Goal: Information Seeking & Learning: Learn about a topic

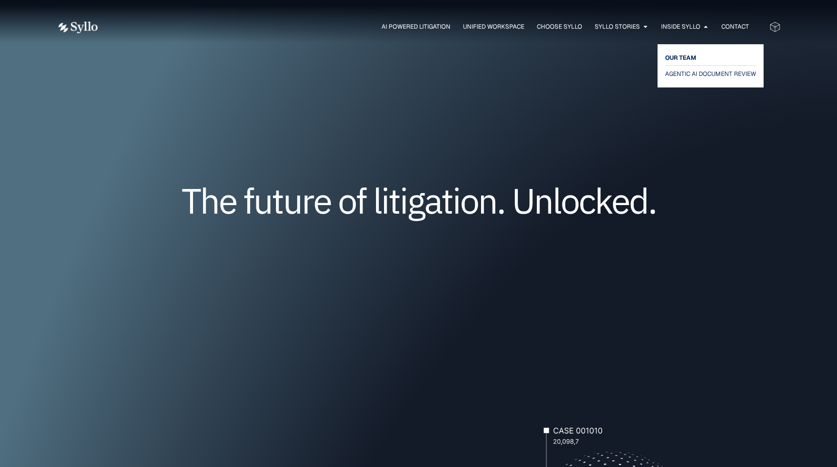
click at [676, 60] on span "OUR TEAM" at bounding box center [680, 58] width 31 height 12
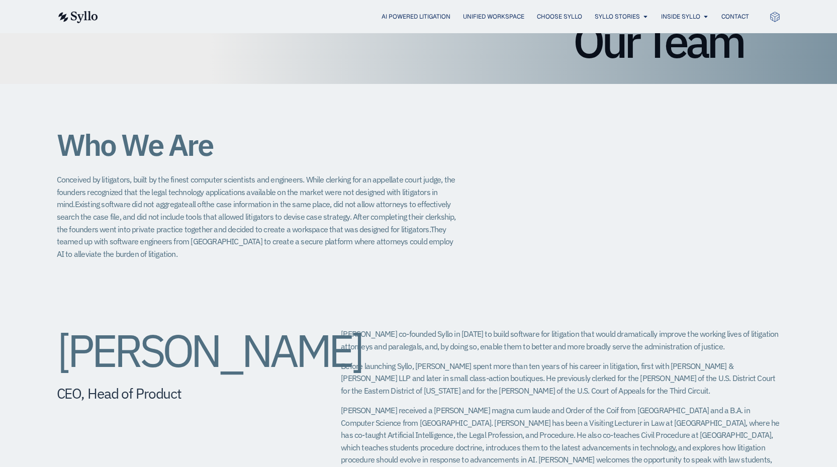
scroll to position [85, 0]
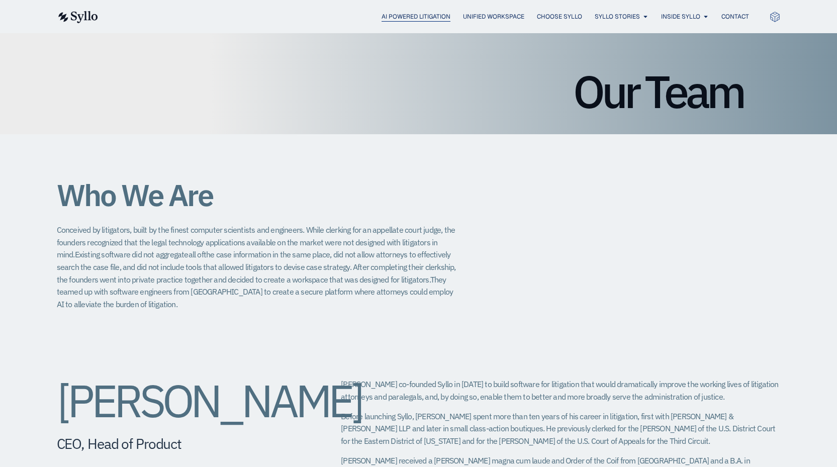
click at [397, 14] on span "AI Powered Litigation" at bounding box center [416, 16] width 69 height 9
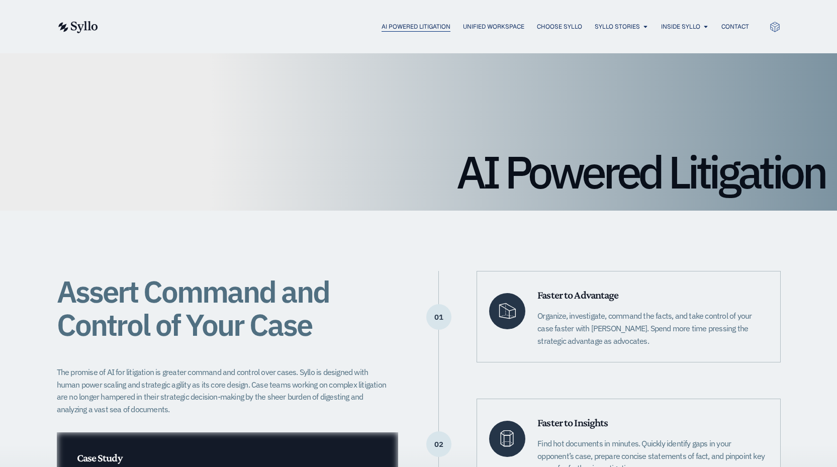
click at [405, 27] on span "AI Powered Litigation" at bounding box center [416, 26] width 69 height 9
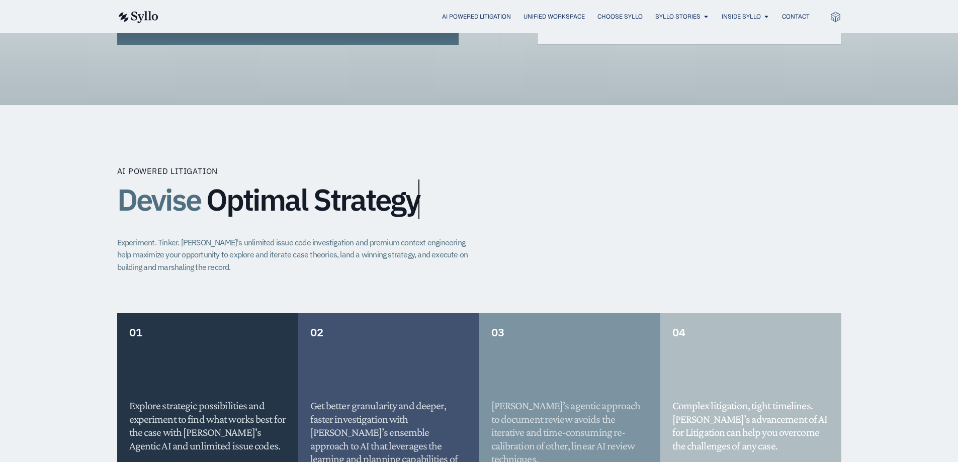
scroll to position [603, 0]
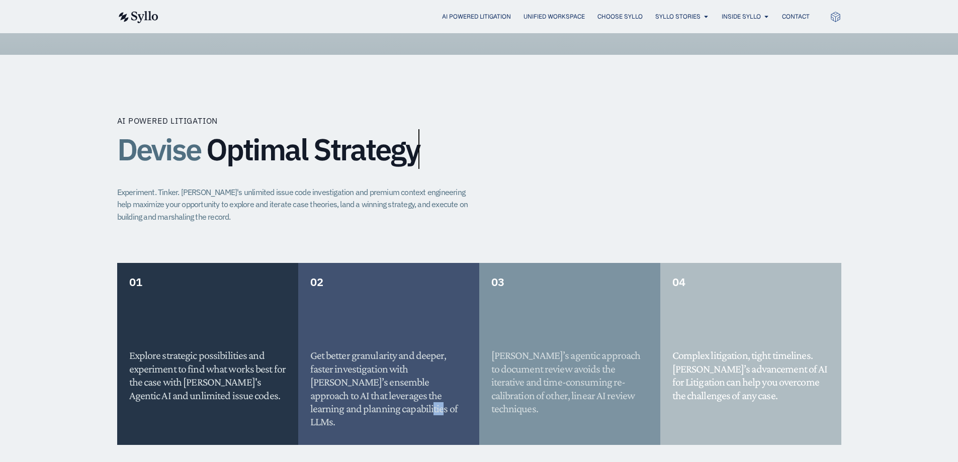
drag, startPoint x: 319, startPoint y: 410, endPoint x: 337, endPoint y: 408, distance: 17.7
click at [337, 408] on h5 "Get better granularity and deeper, faster investigation with Syllo’s ensemble a…" at bounding box center [388, 388] width 157 height 79
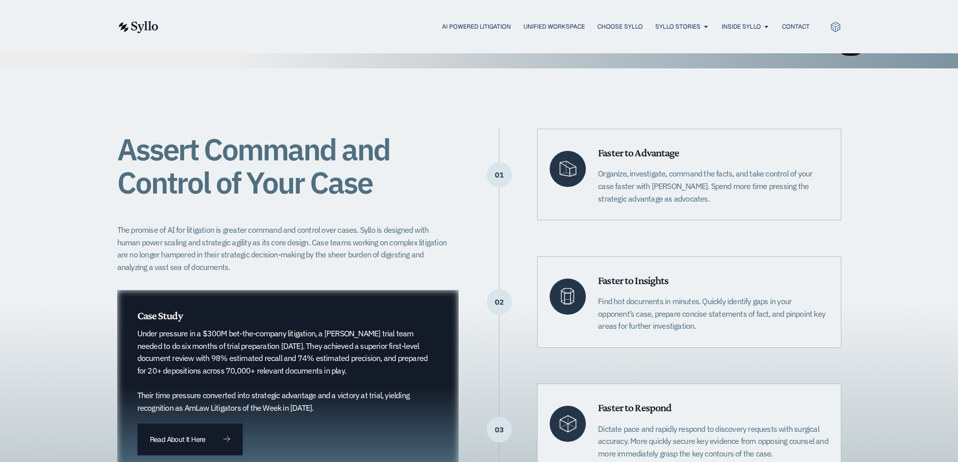
scroll to position [0, 0]
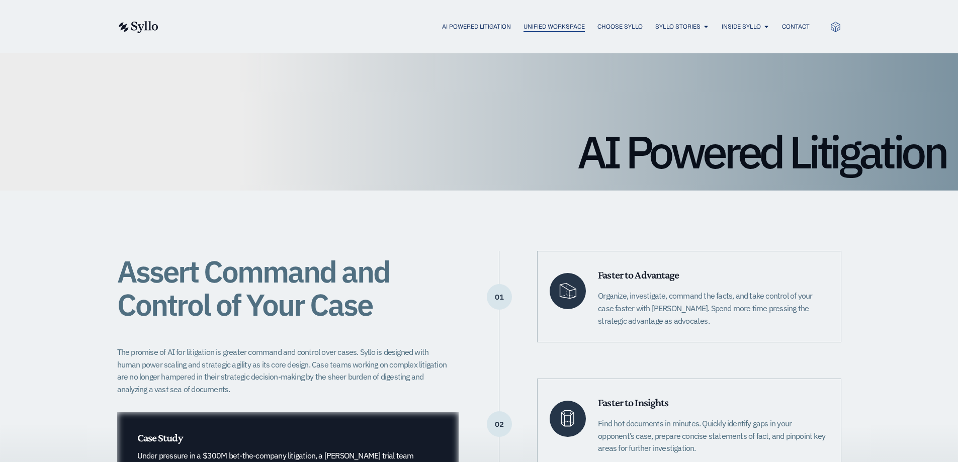
click at [533, 26] on span "Unified Workspace" at bounding box center [553, 26] width 61 height 9
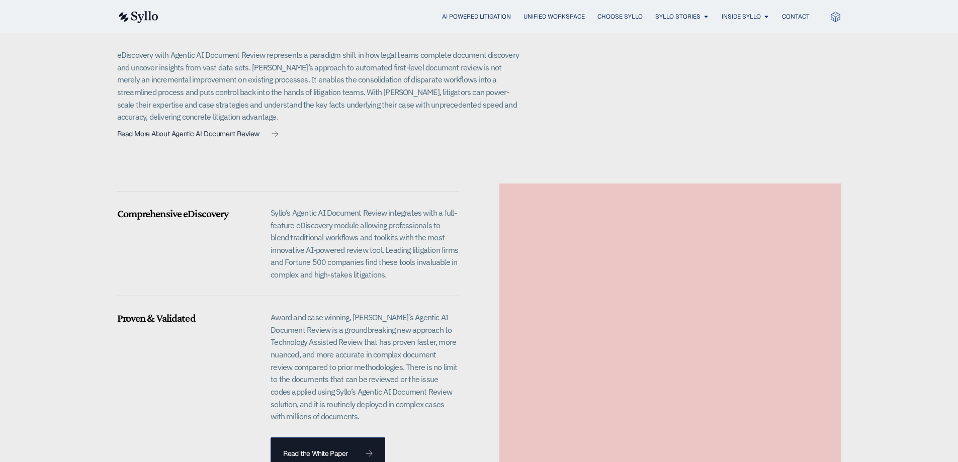
scroll to position [968, 0]
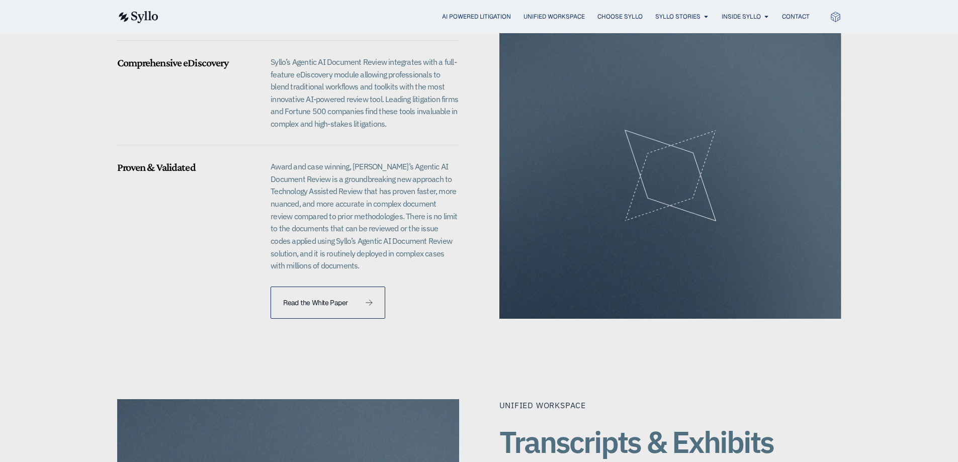
click at [319, 299] on span "Read the White Paper" at bounding box center [315, 302] width 64 height 7
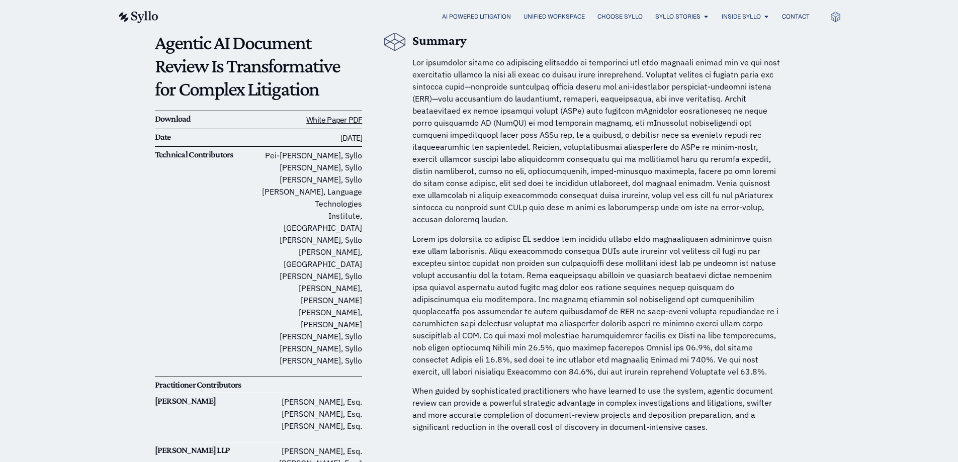
drag, startPoint x: 0, startPoint y: 0, endPoint x: 324, endPoint y: 283, distance: 430.0
click at [324, 283] on p "[PERSON_NAME], [PERSON_NAME] [PERSON_NAME], [PERSON_NAME], [PERSON_NAME] [PERSO…" at bounding box center [310, 257] width 104 height 217
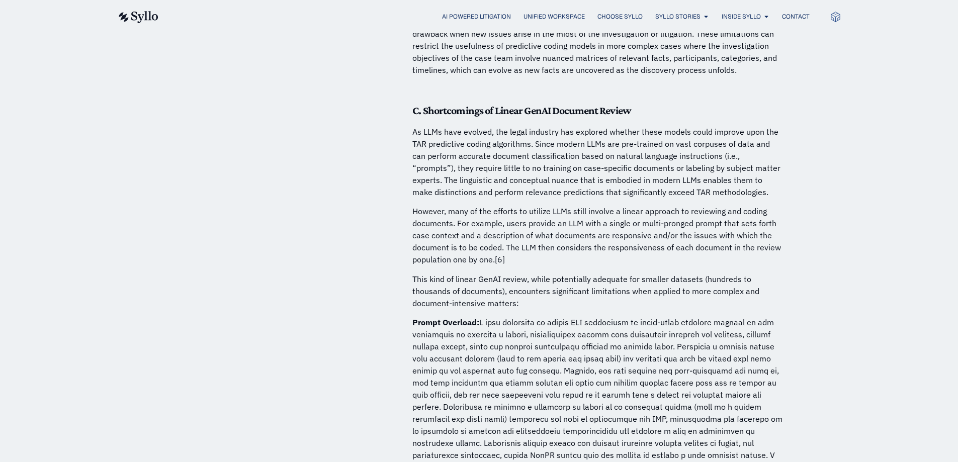
scroll to position [1629, 0]
